Goal: Find specific page/section

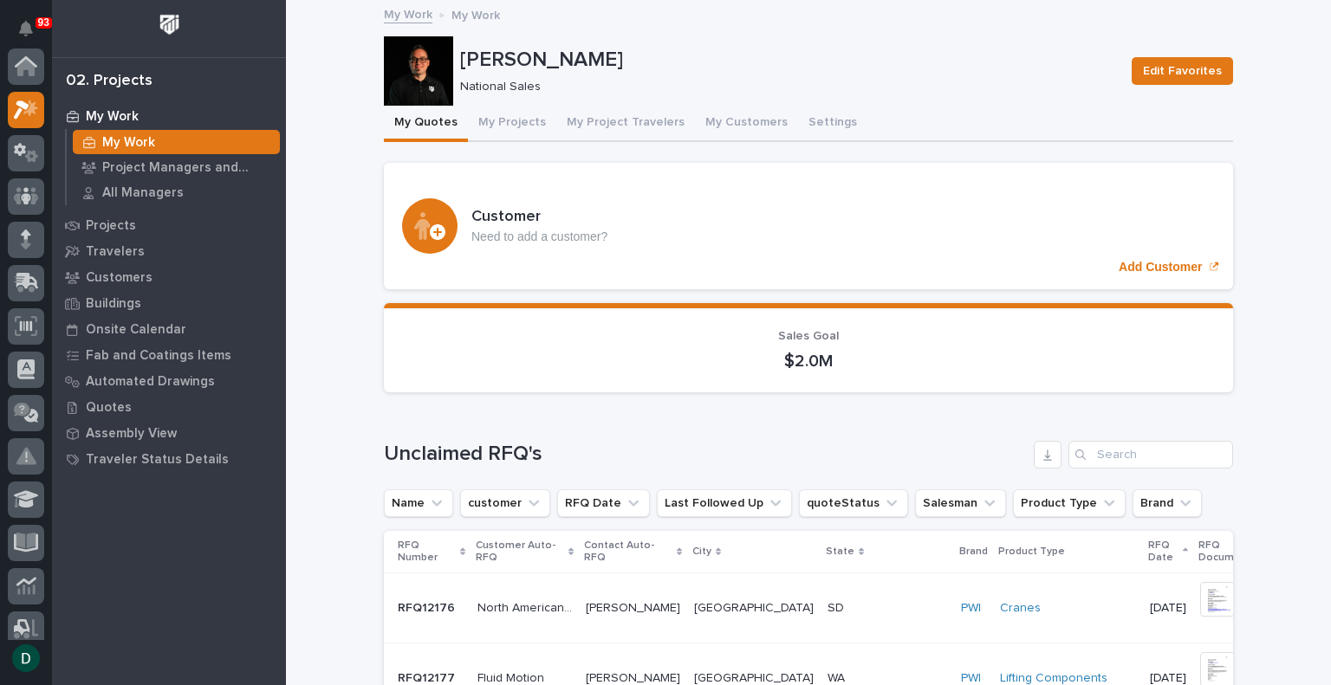
scroll to position [43, 0]
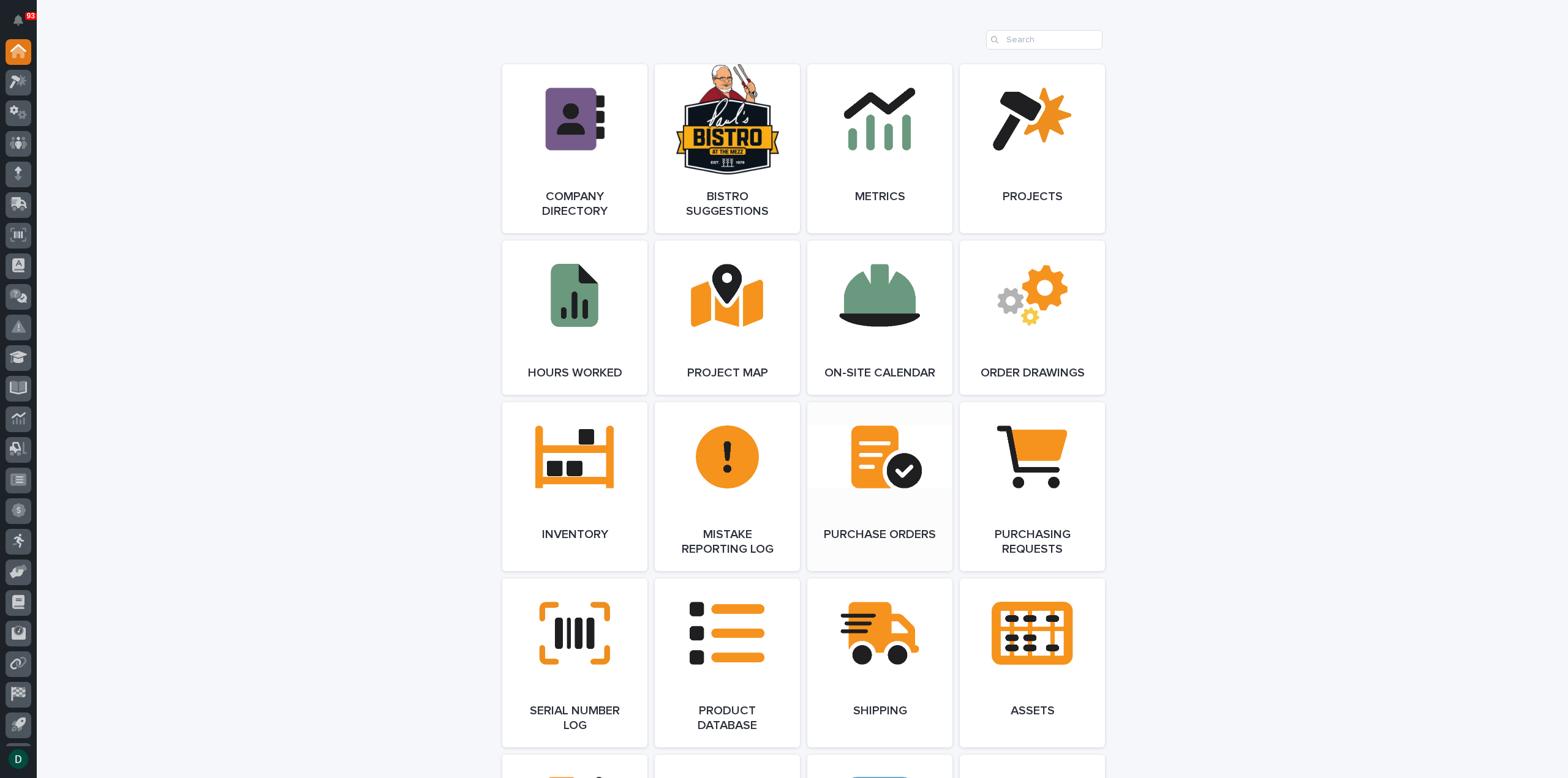
scroll to position [1041, 0]
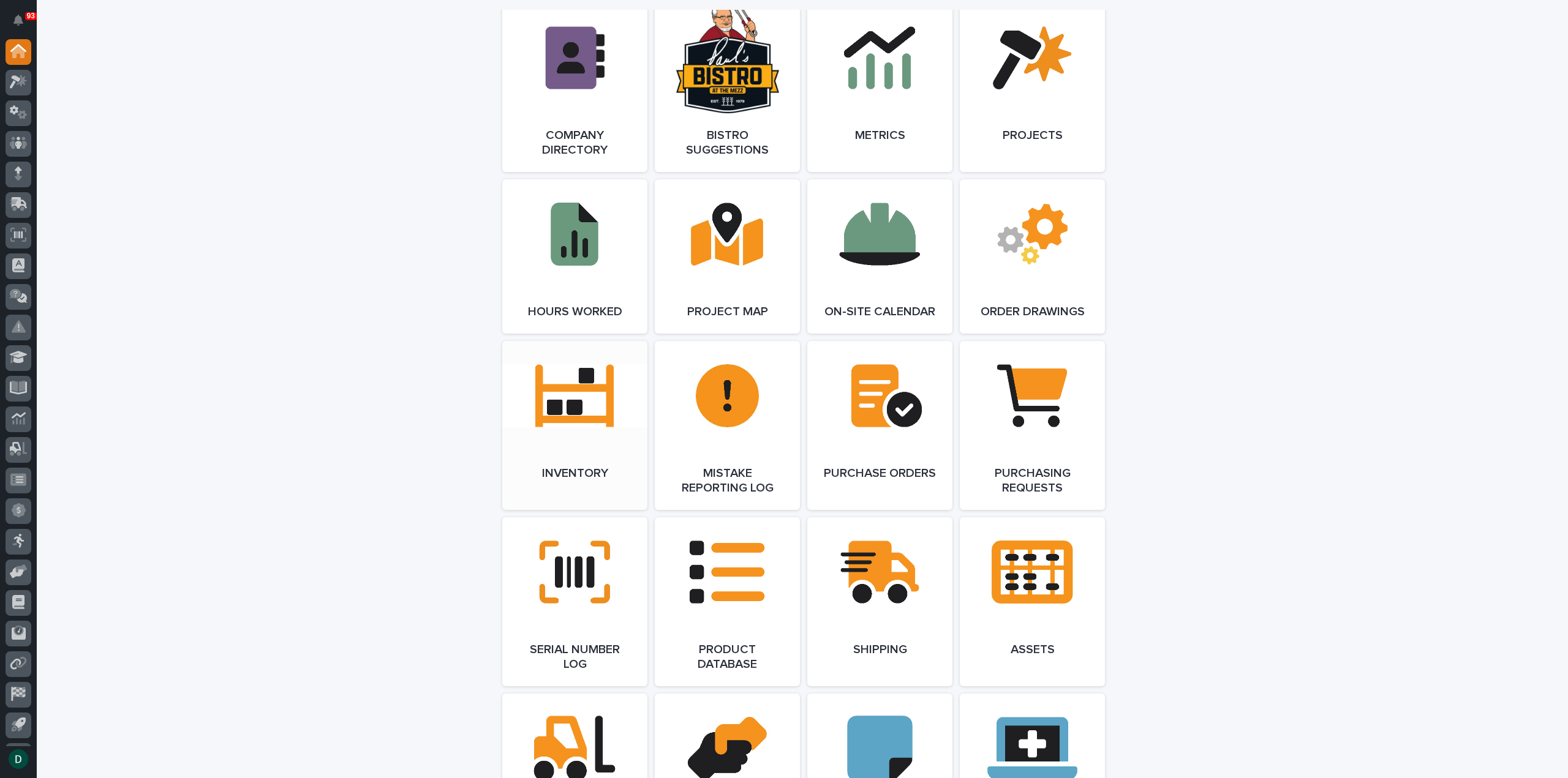
click at [575, 447] on link "Open Link" at bounding box center [574, 425] width 145 height 169
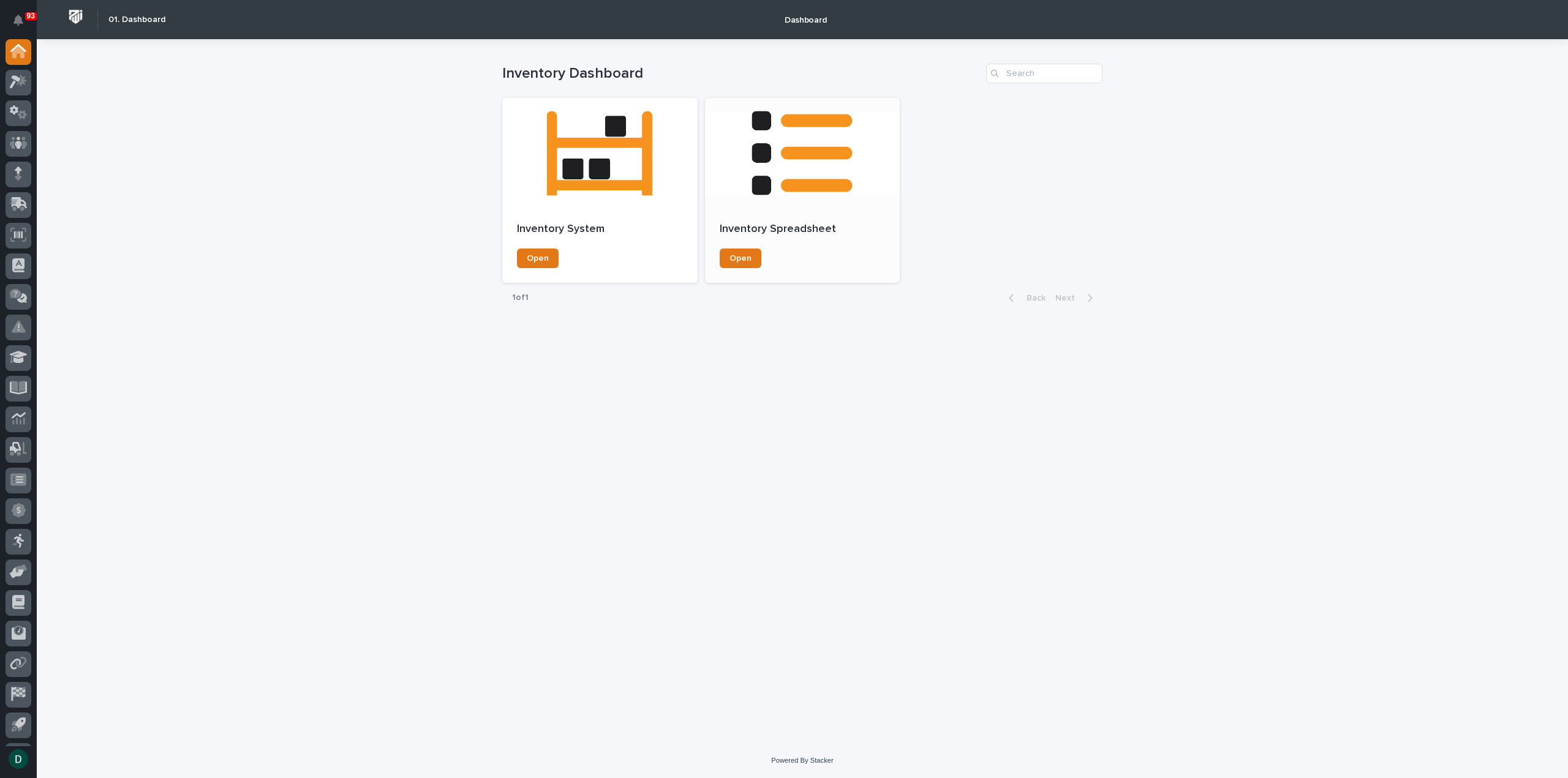
click at [813, 204] on div at bounding box center [802, 153] width 195 height 110
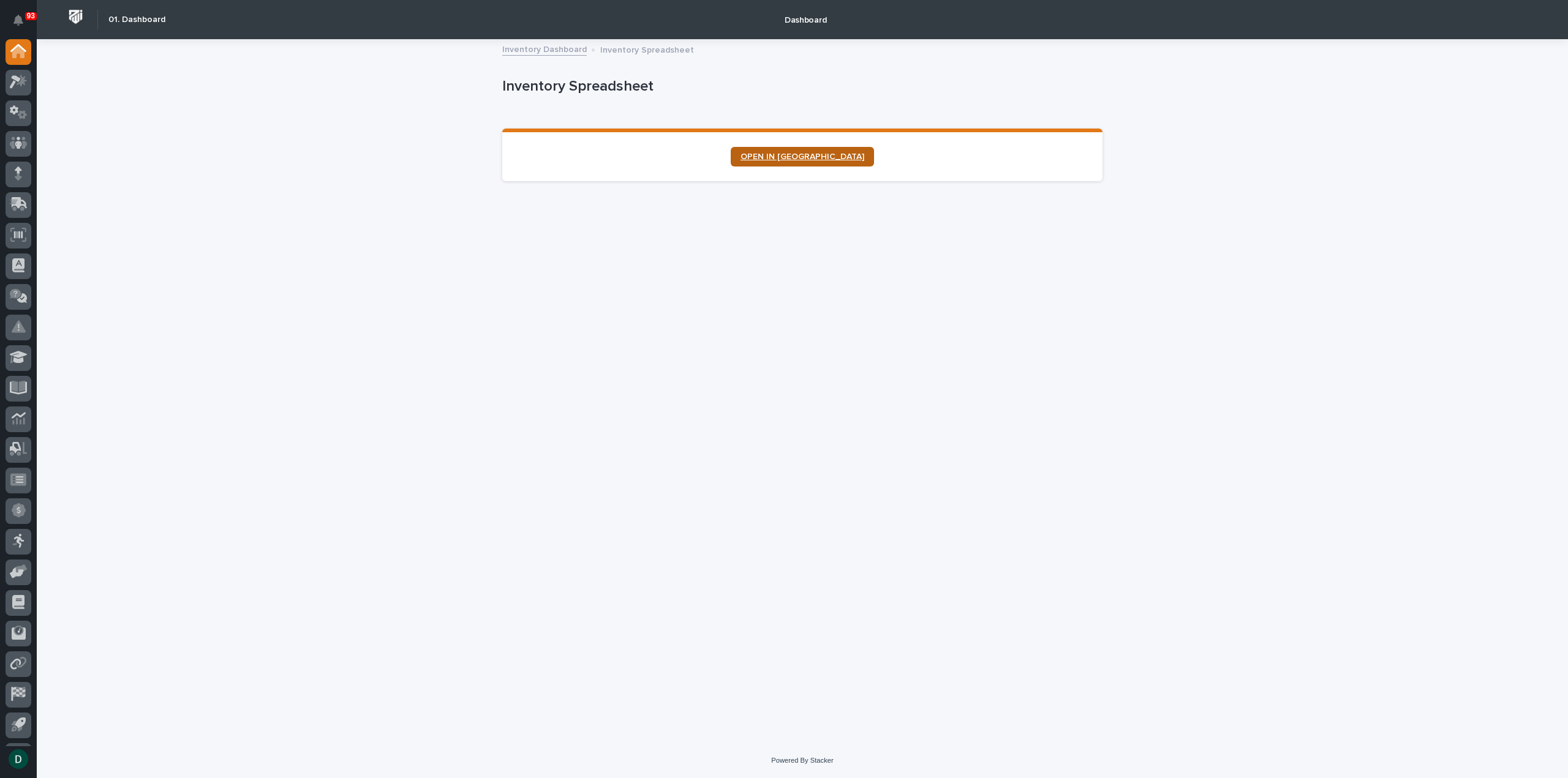
click at [822, 156] on span "OPEN IN NEW TAB" at bounding box center [802, 157] width 124 height 8
